Goal: Information Seeking & Learning: Learn about a topic

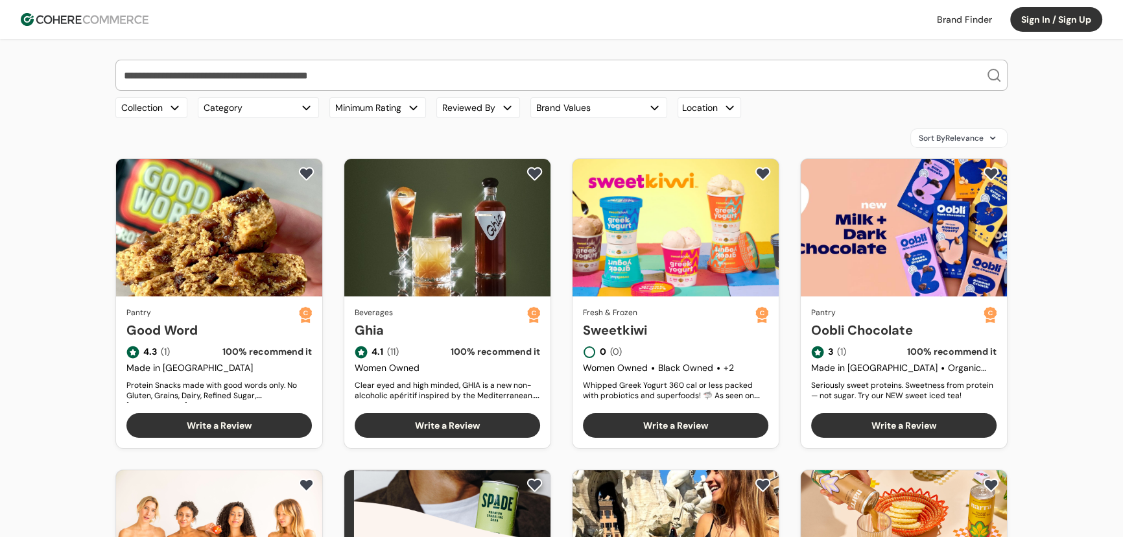
click at [526, 69] on input "search" at bounding box center [553, 75] width 865 height 30
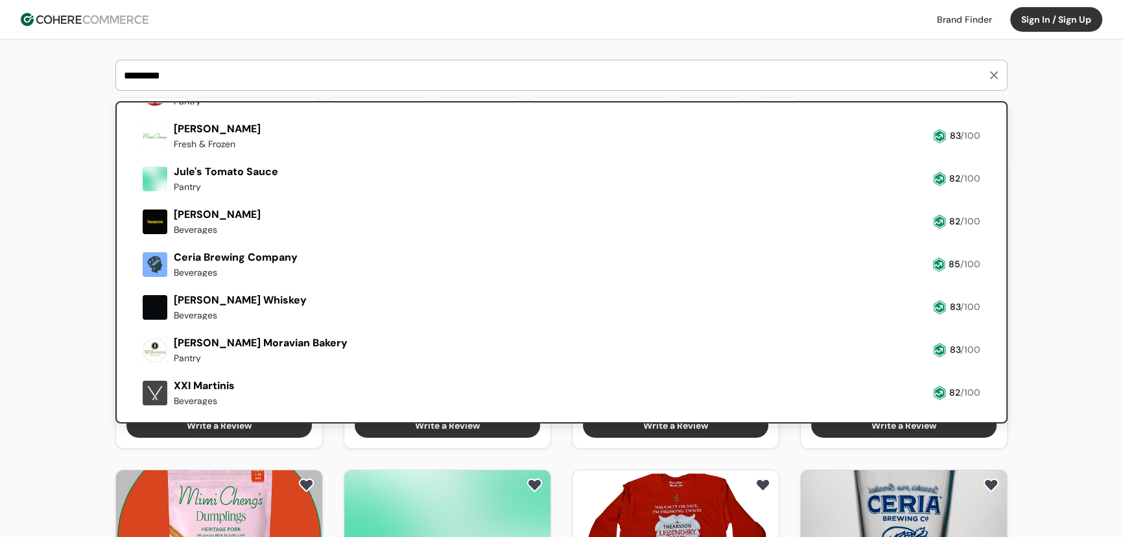
scroll to position [163, 0]
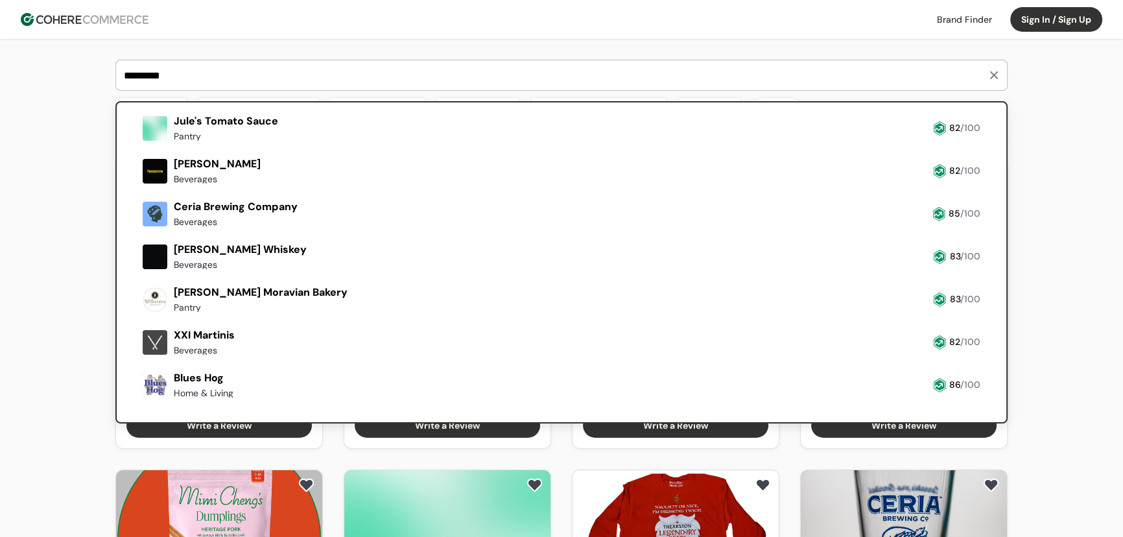
type input "*********"
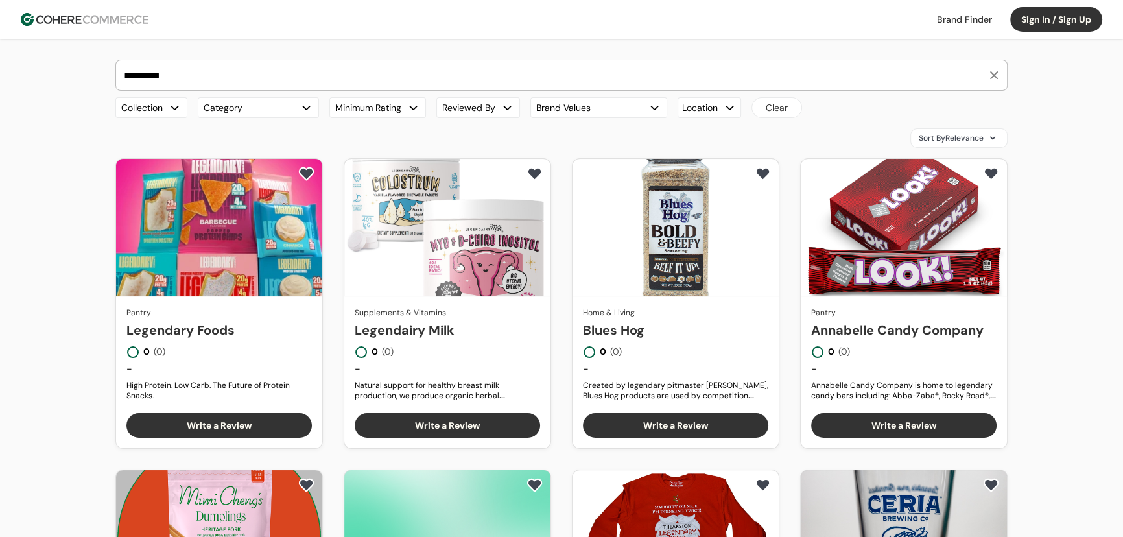
click at [204, 320] on link "Legendary Foods" at bounding box center [218, 329] width 185 height 19
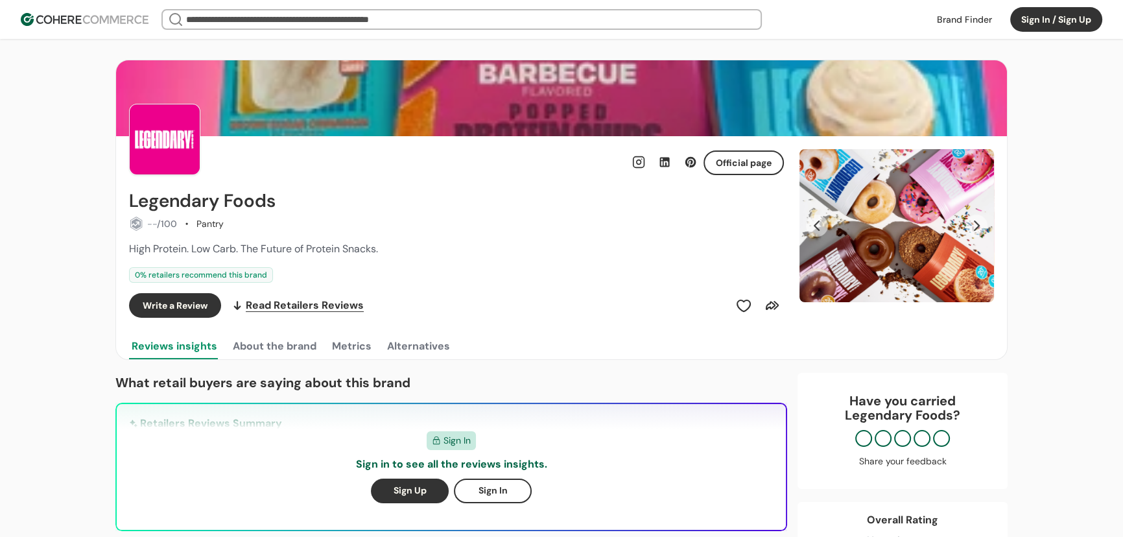
drag, startPoint x: 49, startPoint y: 263, endPoint x: 102, endPoint y: 266, distance: 53.3
click at [975, 217] on button "Next Slide" at bounding box center [976, 226] width 22 height 22
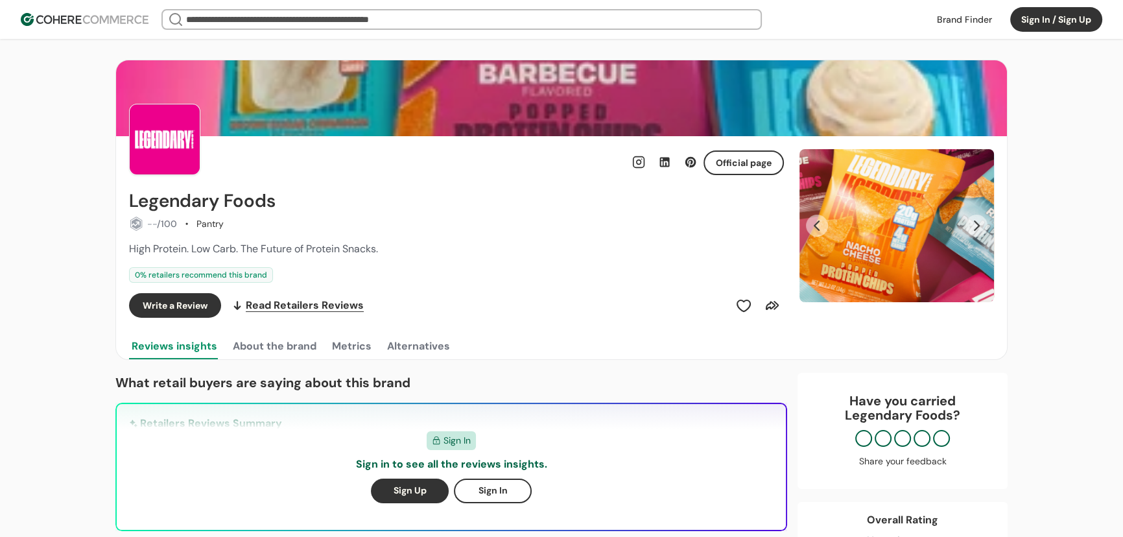
click at [975, 217] on button "Next Slide" at bounding box center [976, 226] width 22 height 22
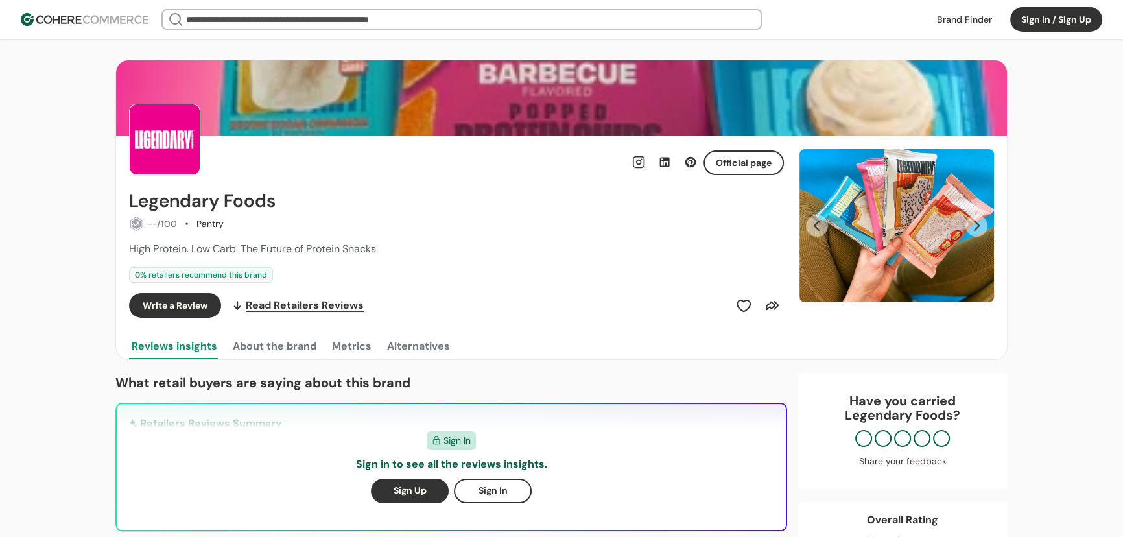
click at [975, 217] on button "Next Slide" at bounding box center [976, 226] width 22 height 22
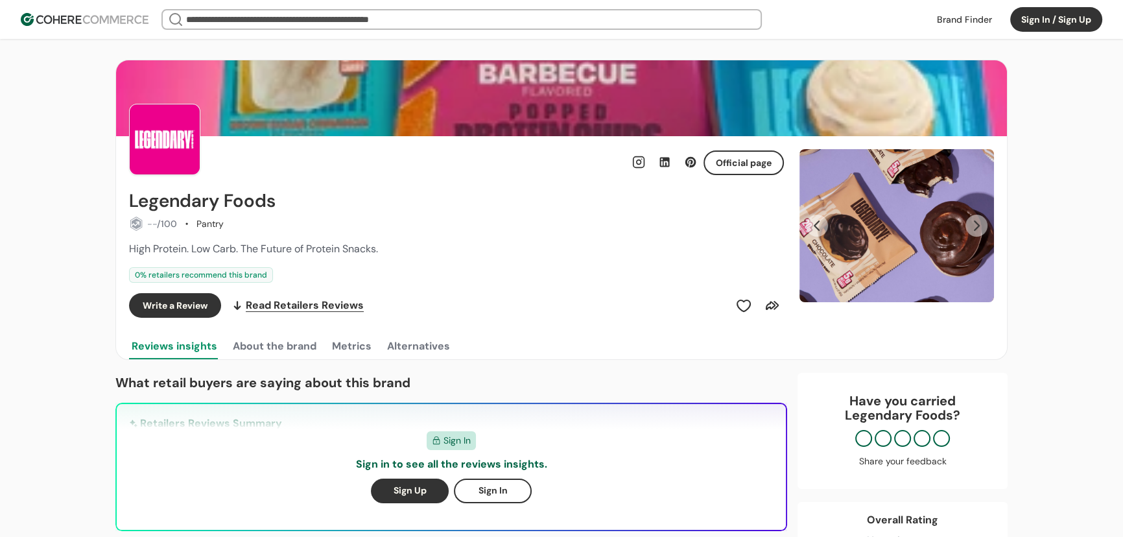
click at [975, 217] on button "Next Slide" at bounding box center [976, 226] width 22 height 22
